Goal: Task Accomplishment & Management: Use online tool/utility

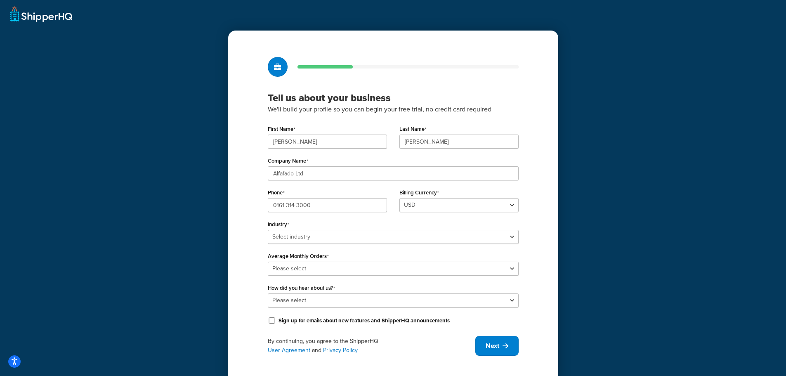
click at [39, 18] on div "Tell us about your business We'll build your profile so you can begin your free…" at bounding box center [393, 191] width 786 height 382
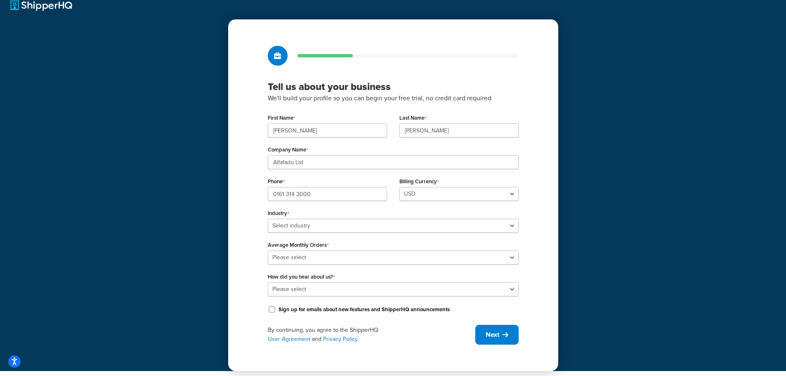
scroll to position [14, 0]
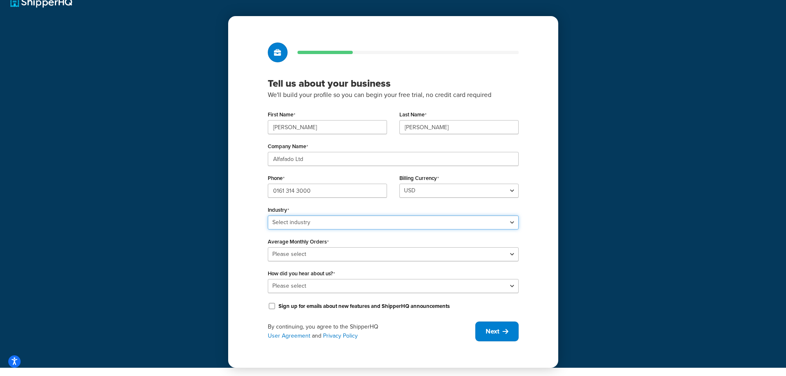
click at [322, 223] on select "Select industry Automotive Adult Agriculture Alcohol, Tobacco & CBD Arts & Craf…" at bounding box center [393, 222] width 251 height 14
click at [268, 215] on select "Select industry Automotive Adult Agriculture Alcohol, Tobacco & CBD Arts & Craf…" at bounding box center [393, 222] width 251 height 14
click at [306, 221] on select "Select industry Automotive Adult Agriculture Alcohol, Tobacco & CBD Arts & Craf…" at bounding box center [393, 222] width 251 height 14
select select "25"
click at [268, 215] on select "Select industry Automotive Adult Agriculture Alcohol, Tobacco & CBD Arts & Craf…" at bounding box center [393, 222] width 251 height 14
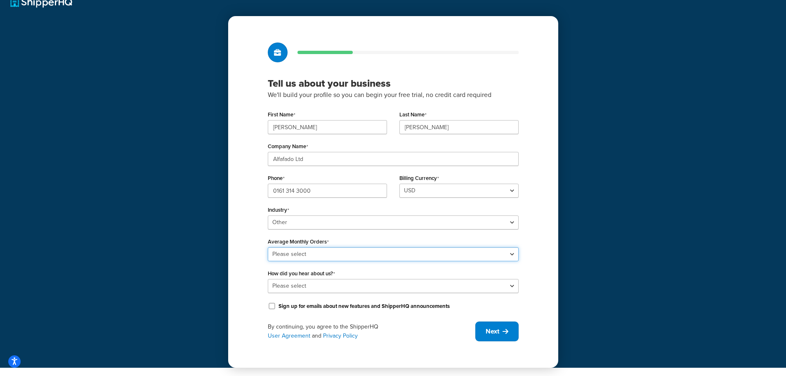
click at [311, 254] on select "Please select 0-500 501-1,000 1,001-10,000 10,001-20,000 Over 20,000" at bounding box center [393, 254] width 251 height 14
select select "3"
click at [268, 247] on select "Please select 0-500 501-1,000 1,001-10,000 10,001-20,000 Over 20,000" at bounding box center [393, 254] width 251 height 14
click at [320, 288] on select "Please select Online Search App Store or Marketplace Listing Referred by Agency…" at bounding box center [393, 286] width 251 height 14
select select "10"
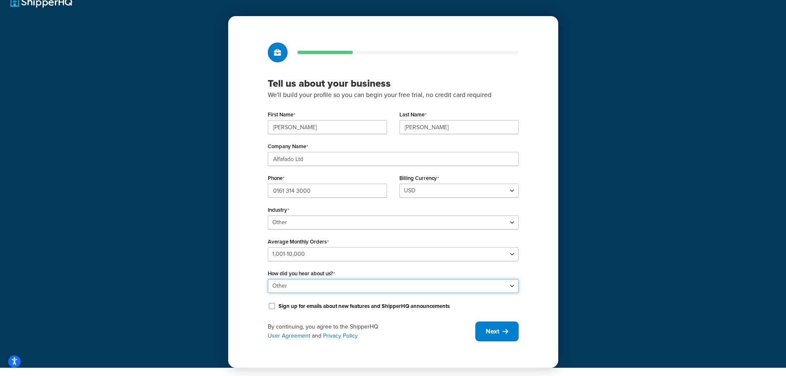
click at [268, 279] on select "Please select Online Search App Store or Marketplace Listing Referred by Agency…" at bounding box center [393, 286] width 251 height 14
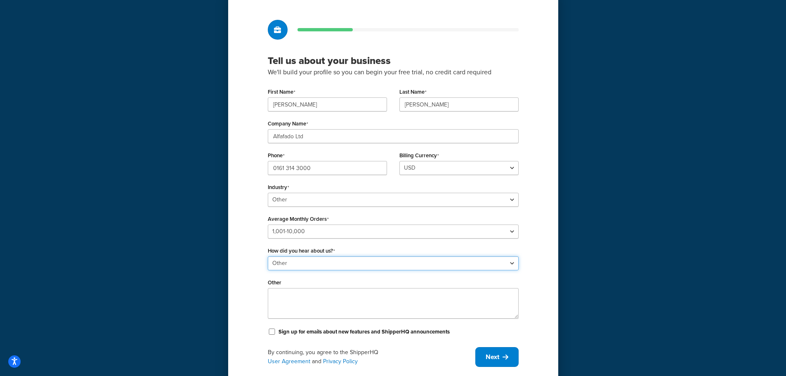
scroll to position [56, 0]
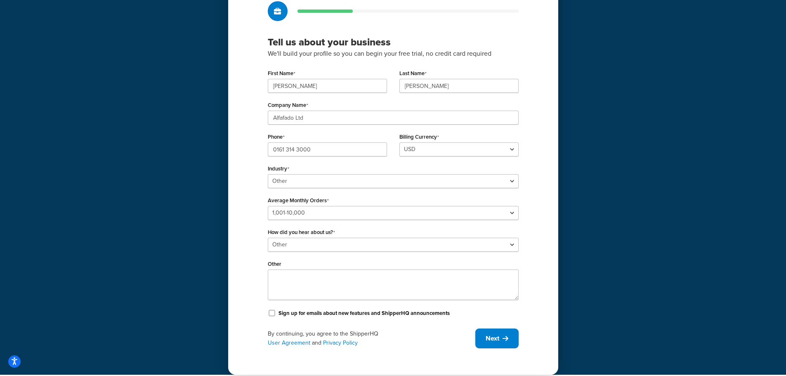
click at [446, 142] on div "Billing Currency USD" at bounding box center [459, 144] width 119 height 26
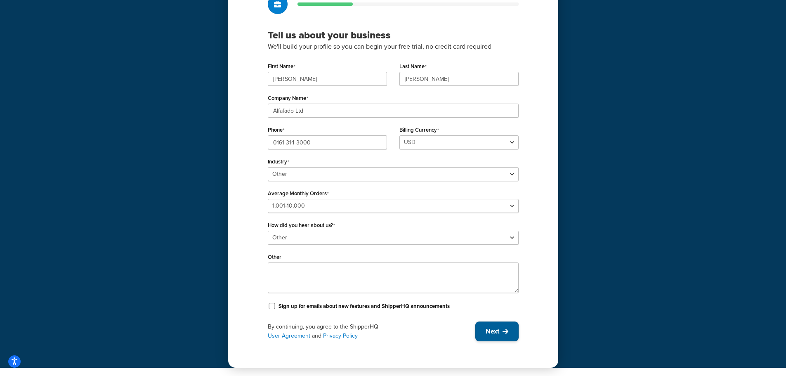
click at [490, 327] on span "Next" at bounding box center [493, 331] width 14 height 9
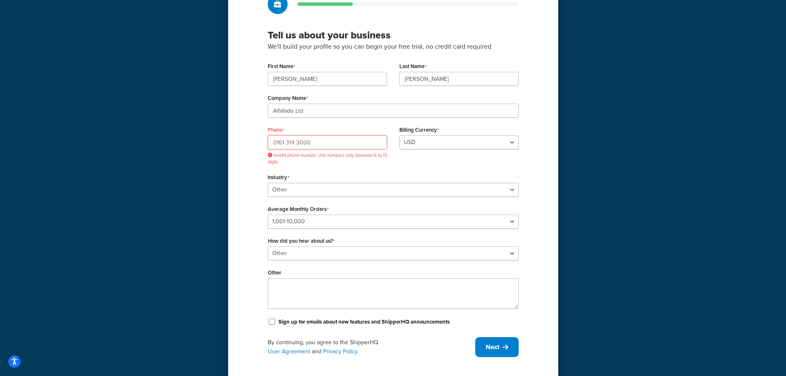
click at [336, 141] on input "0161 314 3000" at bounding box center [327, 142] width 119 height 14
click at [298, 141] on input "0161 314 3000" at bounding box center [327, 142] width 119 height 14
click at [297, 144] on input "0161 314 3000" at bounding box center [327, 142] width 119 height 14
click at [286, 143] on input "0161 3143000" at bounding box center [327, 142] width 119 height 14
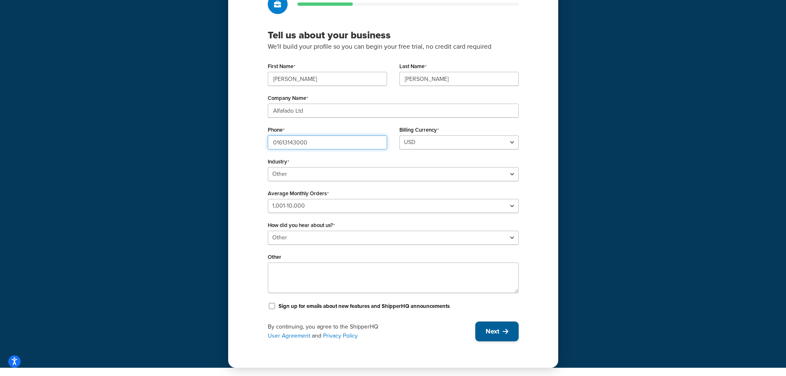
type input "01613143000"
click at [493, 334] on span "Next" at bounding box center [493, 331] width 14 height 9
click at [303, 277] on textarea "Other" at bounding box center [393, 277] width 251 height 31
select select "1226"
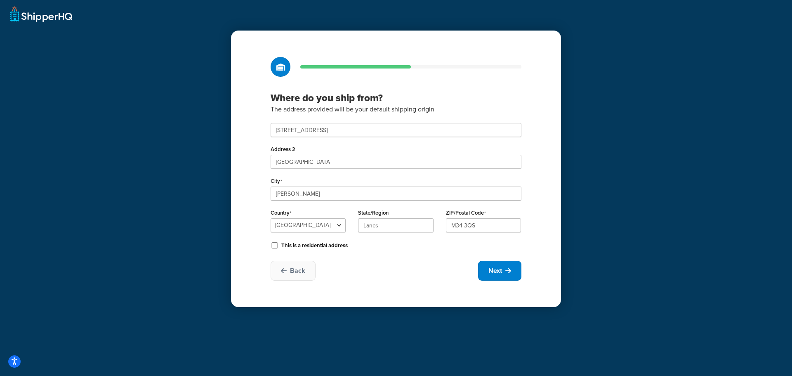
click at [331, 186] on div "City Denton" at bounding box center [396, 188] width 251 height 26
click at [352, 165] on input "Windmill Lane" at bounding box center [396, 162] width 251 height 14
click at [312, 199] on input "Denton" at bounding box center [396, 194] width 251 height 14
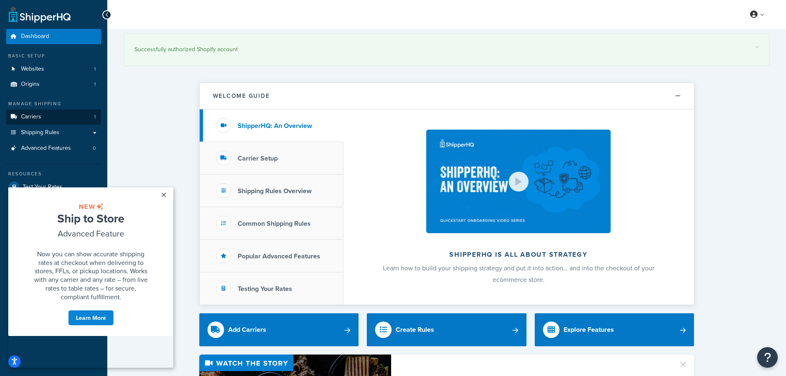
click at [40, 118] on span "Carriers" at bounding box center [31, 116] width 20 height 7
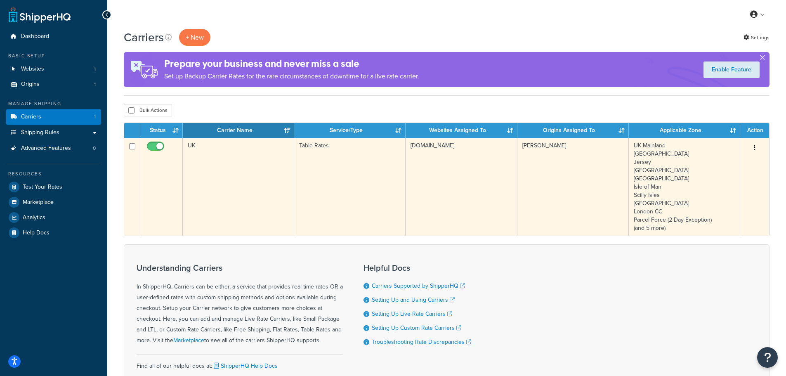
click at [269, 158] on td "UK" at bounding box center [238, 187] width 111 height 98
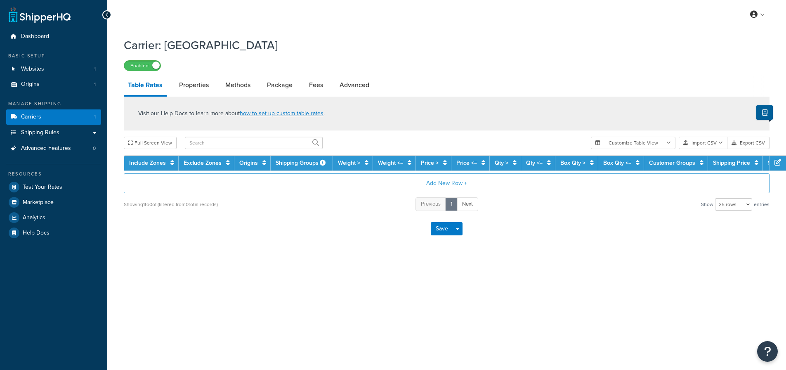
select select "25"
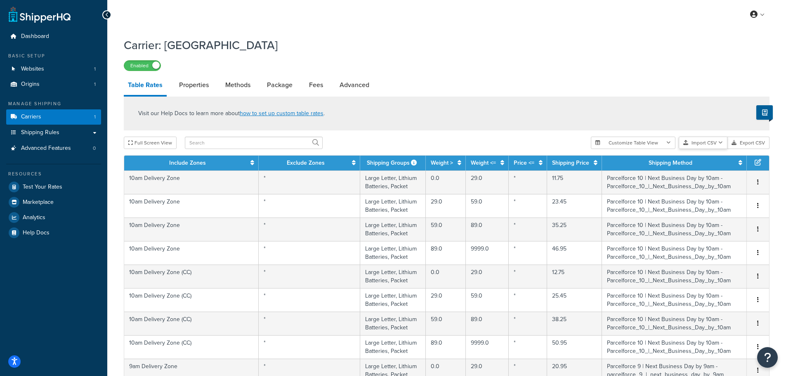
click at [717, 144] on button "Import CSV" at bounding box center [703, 143] width 49 height 12
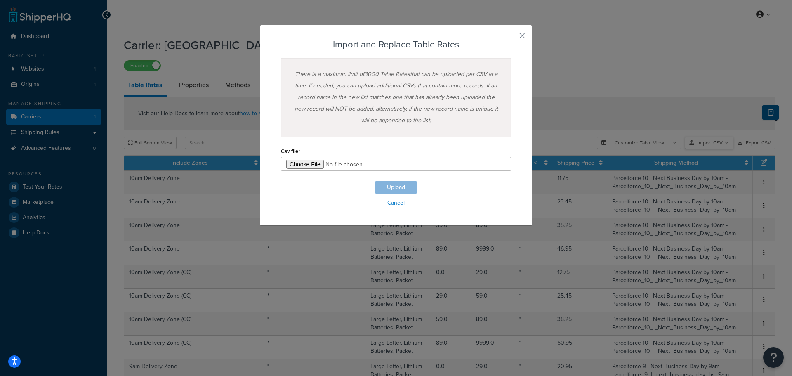
click at [708, 149] on div "Customize Table View Show all columns Show selected columns Import CSV Import a…" at bounding box center [686, 143] width 179 height 12
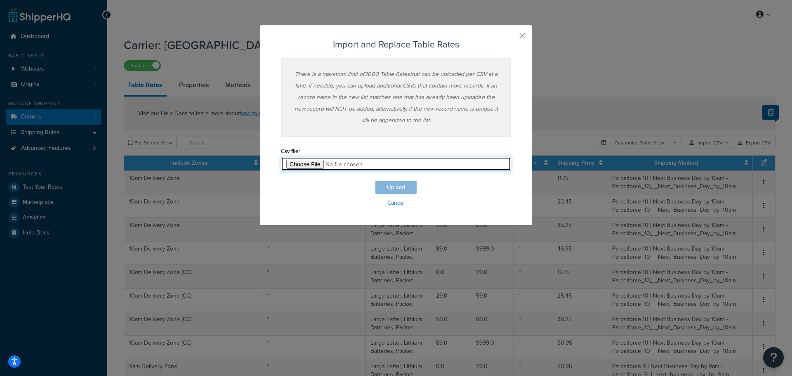
click at [309, 161] on input "file" at bounding box center [396, 164] width 230 height 14
type input "C:\fakepath\Table Rate Export-2025-09-30 - new prices.csv"
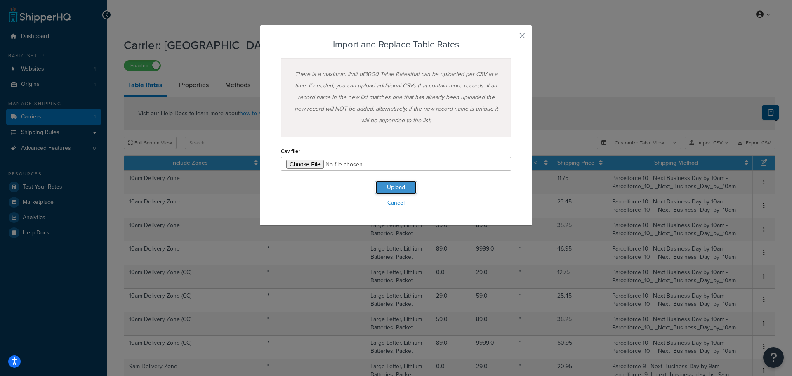
click at [396, 185] on button "Upload" at bounding box center [396, 187] width 41 height 13
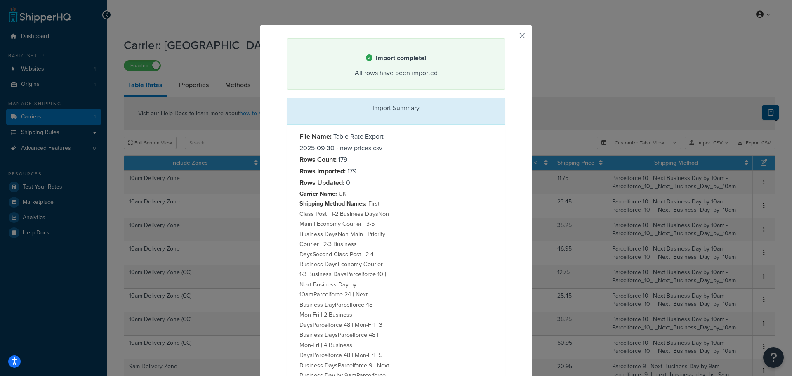
click at [506, 38] on button "button" at bounding box center [505, 39] width 2 height 2
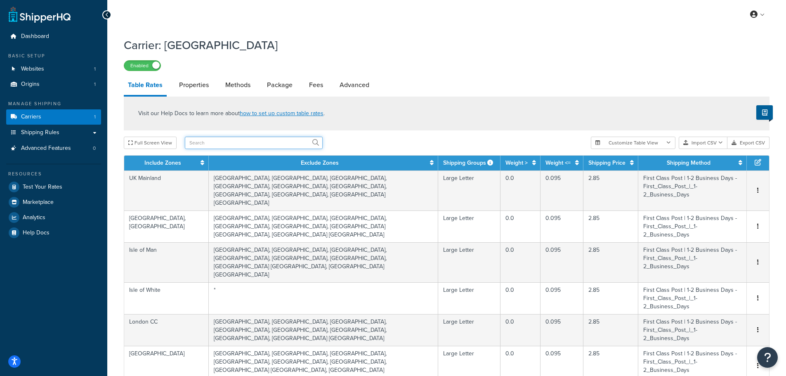
click at [247, 139] on input "text" at bounding box center [254, 143] width 138 height 12
paste input "First Class Post | 1-2 Business Days"
click at [213, 143] on input "First Class Post | 1-2 Business Days" at bounding box center [254, 143] width 138 height 12
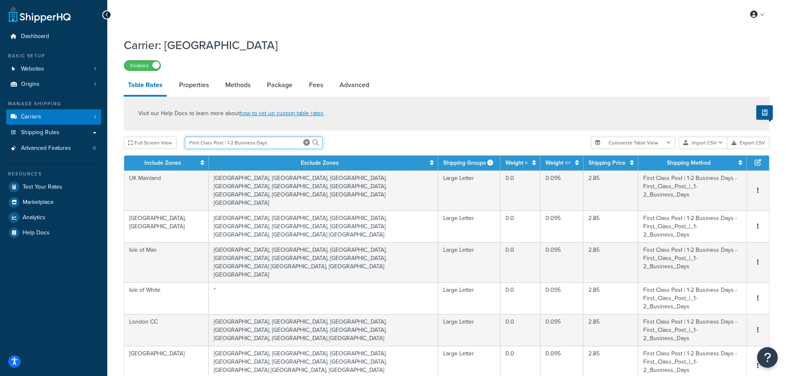
paste input "Non Main | Economy Courier | 3-5"
type input "Non Main | Economy Courier | 3-5 Business Days"
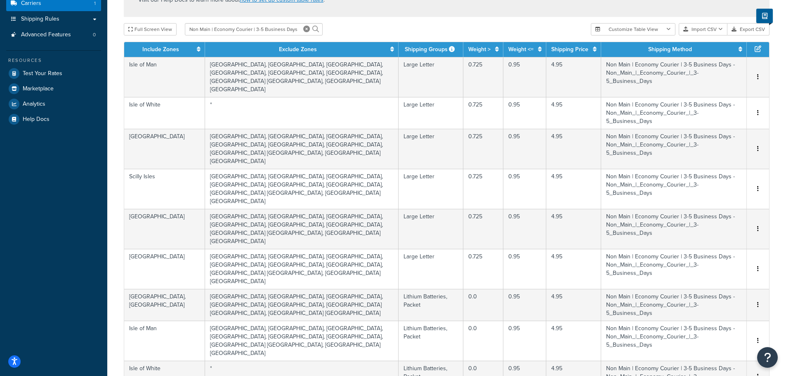
scroll to position [83, 0]
